Goal: Answer question/provide support

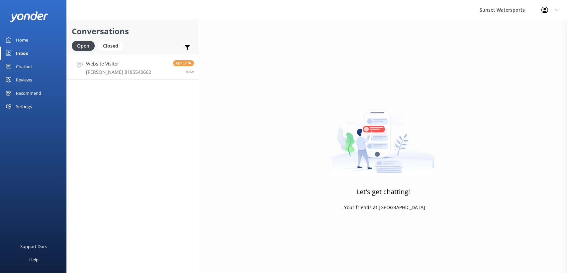
click at [131, 67] on h4 "Website Visitor" at bounding box center [118, 63] width 65 height 7
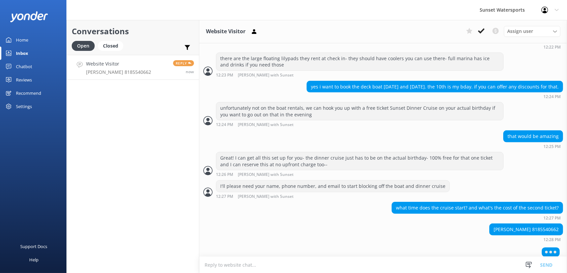
scroll to position [634, 0]
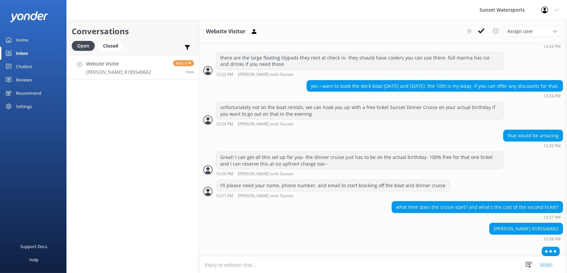
click at [126, 140] on div "Conversations Open Closed Important Converted Assigned to me Unassigned SMS Web…" at bounding box center [132, 146] width 133 height 253
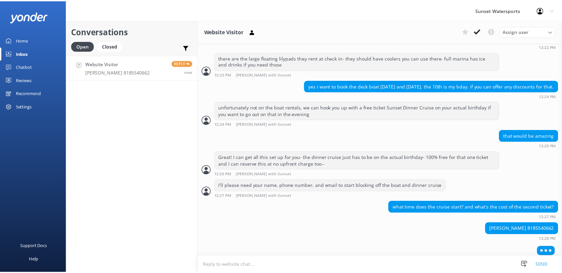
scroll to position [619, 0]
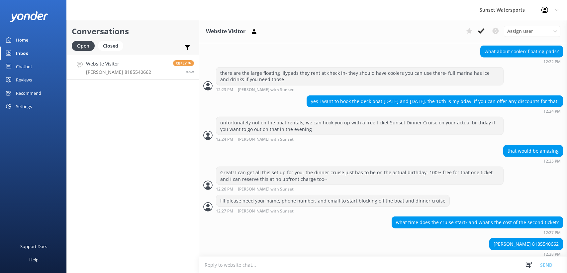
click at [29, 38] on link "Home" at bounding box center [33, 39] width 66 height 13
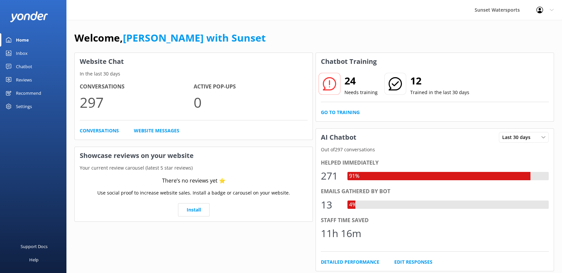
click at [287, 12] on div "Sunset Watersports Profile Settings Logout" at bounding box center [281, 10] width 562 height 20
click at [22, 53] on div "Inbox" at bounding box center [22, 52] width 12 height 13
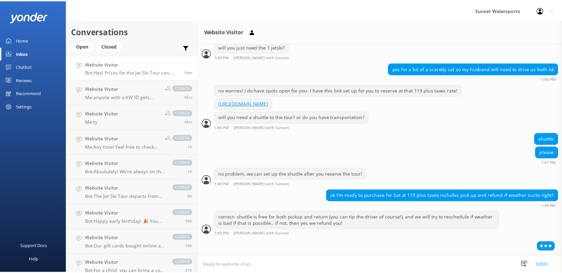
scroll to position [352, 0]
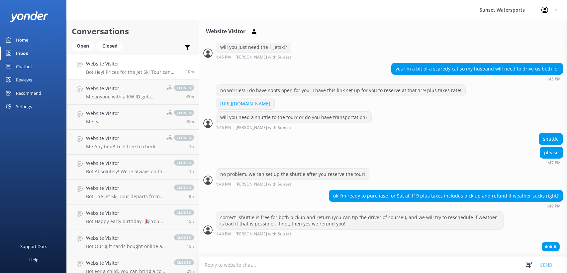
click at [28, 38] on div "Home" at bounding box center [22, 39] width 12 height 13
